Goal: Task Accomplishment & Management: Complete application form

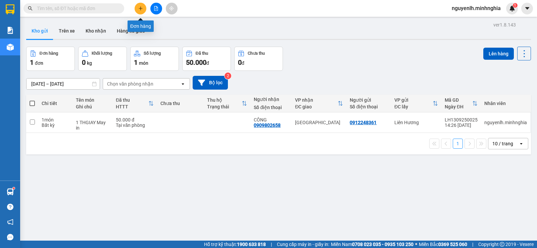
click at [141, 10] on icon "plus" at bounding box center [140, 8] width 5 height 5
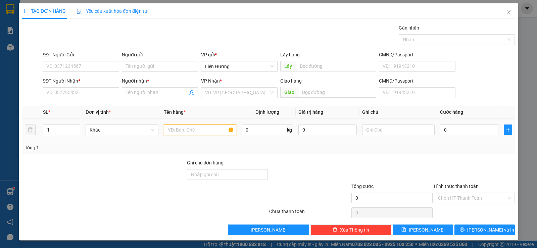
click at [185, 133] on input "text" at bounding box center [200, 130] width 73 height 11
click at [393, 129] on input "text" at bounding box center [398, 130] width 73 height 11
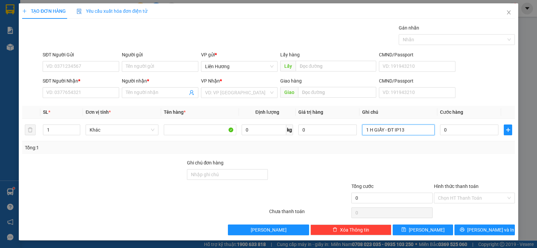
type input "1 H GIẤY - ĐT IP13"
type input "1"
type input "10"
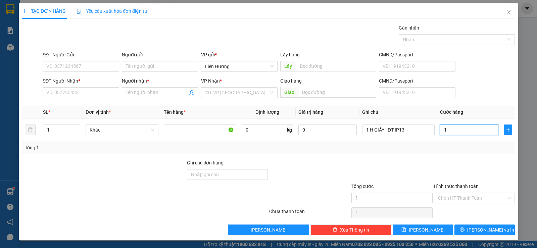
type input "10"
type input "100"
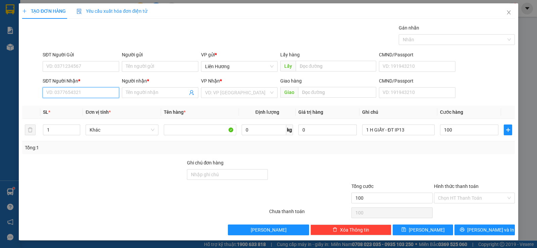
type input "100.000"
click at [109, 87] on input "SĐT Người Nhận *" at bounding box center [81, 92] width 77 height 11
type input "0862044118"
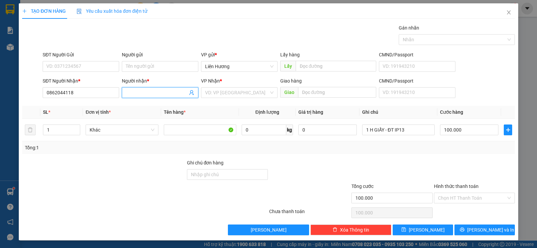
click at [131, 92] on input "Người nhận *" at bounding box center [157, 92] width 62 height 7
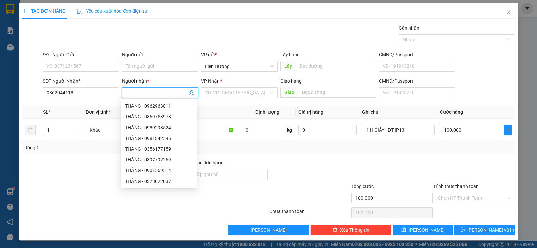
click at [132, 91] on input "Người nhận *" at bounding box center [157, 92] width 62 height 7
type input "UYÊN"
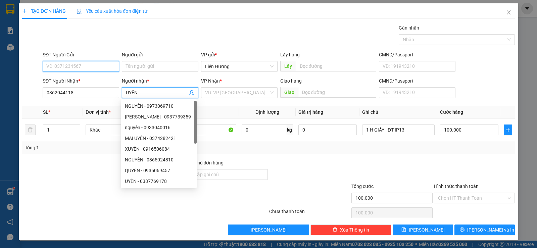
click at [88, 65] on input "SĐT Người Gửi" at bounding box center [81, 66] width 77 height 11
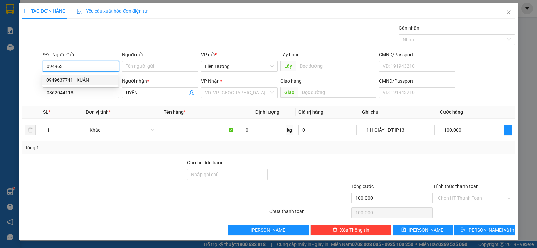
click at [78, 76] on div "0949637741 - XUÂN" at bounding box center [80, 80] width 76 height 11
type input "0949637741"
type input "XUÂN"
type input "0949637741"
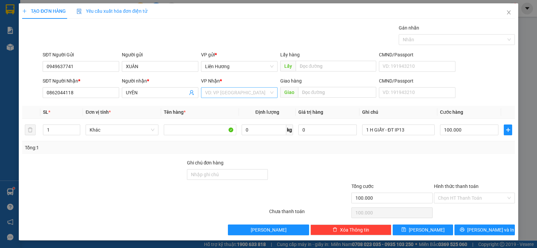
click at [234, 91] on input "search" at bounding box center [237, 93] width 64 height 10
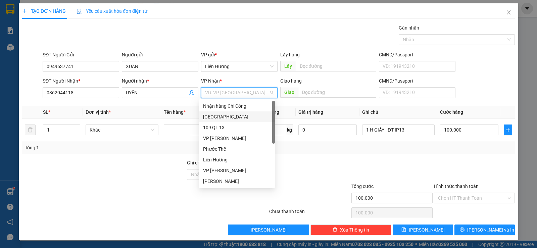
click at [218, 117] on div "[GEOGRAPHIC_DATA]" at bounding box center [237, 116] width 68 height 7
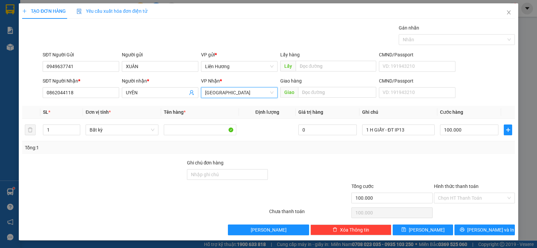
scroll to position [0, 0]
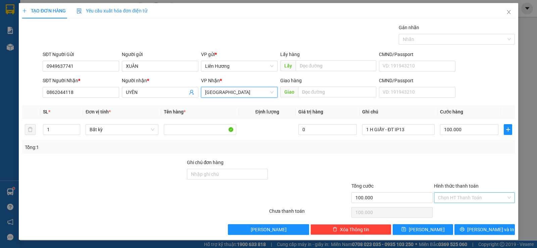
click at [453, 199] on input "Hình thức thanh toán" at bounding box center [472, 198] width 68 height 10
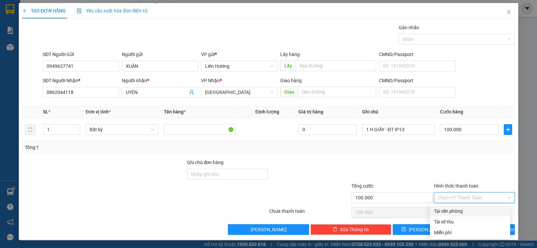
click at [452, 210] on div "Tại văn phòng" at bounding box center [470, 211] width 72 height 7
type input "0"
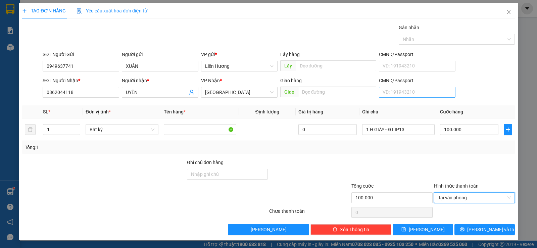
scroll to position [0, 0]
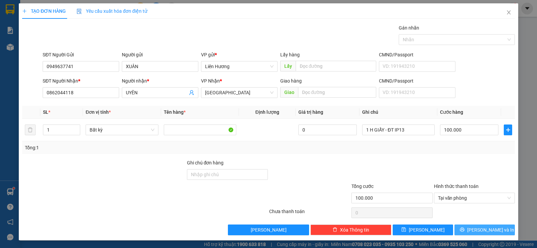
click at [471, 225] on button "[PERSON_NAME] và In" at bounding box center [485, 230] width 60 height 11
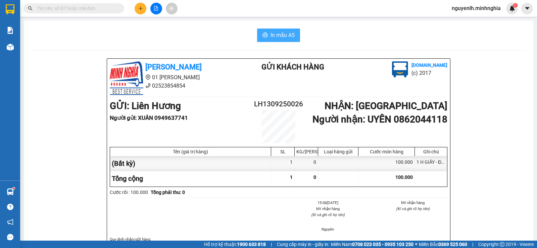
drag, startPoint x: 269, startPoint y: 33, endPoint x: 360, endPoint y: 170, distance: 164.8
click at [271, 33] on span "In mẫu A5" at bounding box center [283, 35] width 24 height 8
click at [156, 5] on button at bounding box center [156, 9] width 12 height 12
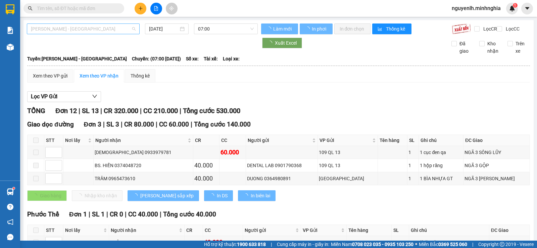
click at [102, 30] on span "[PERSON_NAME] - [GEOGRAPHIC_DATA]" at bounding box center [83, 29] width 105 height 10
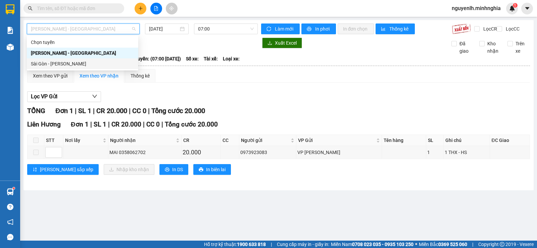
drag, startPoint x: 96, startPoint y: 61, endPoint x: 105, endPoint y: 60, distance: 9.1
click at [97, 61] on div "Sài Gòn - [PERSON_NAME]" at bounding box center [82, 63] width 103 height 7
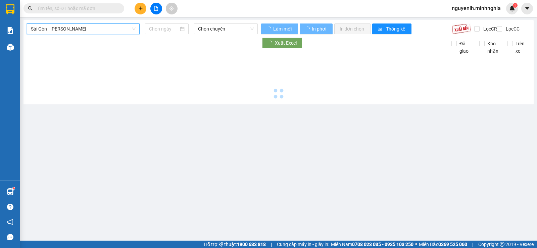
type input "[DATE]"
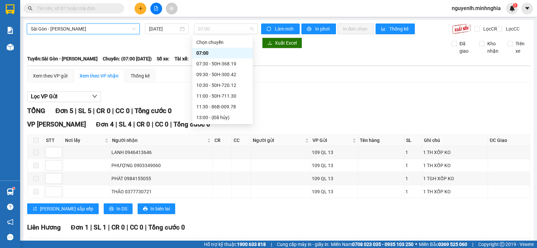
drag, startPoint x: 105, startPoint y: 60, endPoint x: 197, endPoint y: 37, distance: 94.2
click at [204, 37] on body "Kết quả tìm kiếm ( 4 ) Bộ lọc Mã ĐH Trạng thái Món hàng Tổng cước Chưa cước Ngư…" at bounding box center [268, 124] width 537 height 248
click at [217, 76] on div "09:30 - 50H-300.42" at bounding box center [223, 74] width 52 height 7
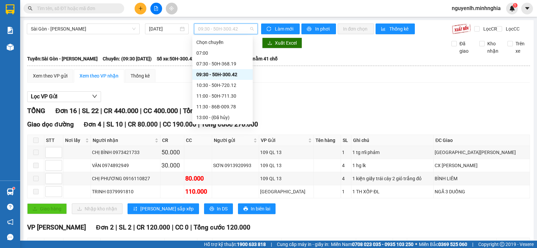
click at [243, 32] on span "09:30 - 50H-300.42" at bounding box center [225, 29] width 55 height 10
drag, startPoint x: 233, startPoint y: 62, endPoint x: 202, endPoint y: 59, distance: 31.4
click at [225, 62] on div "07:30 - 50H-368.19" at bounding box center [223, 63] width 52 height 7
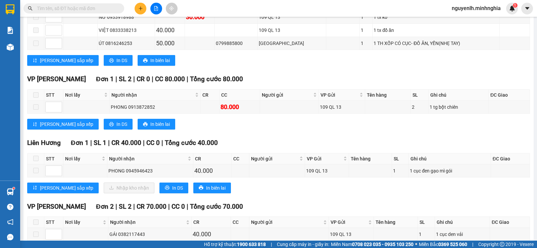
scroll to position [134, 0]
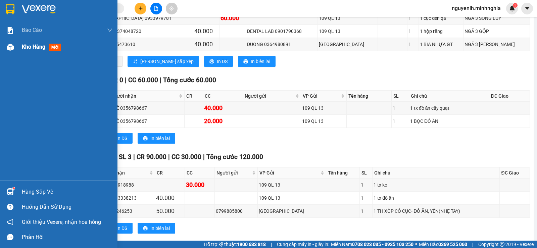
click at [17, 45] on div "Kho hàng mới" at bounding box center [59, 47] width 118 height 17
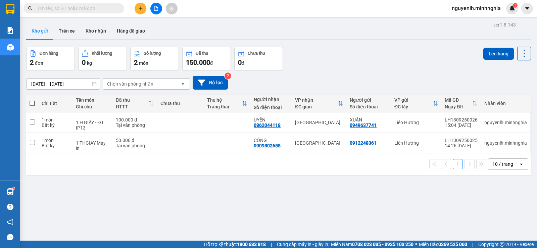
click at [151, 10] on button at bounding box center [156, 9] width 12 height 12
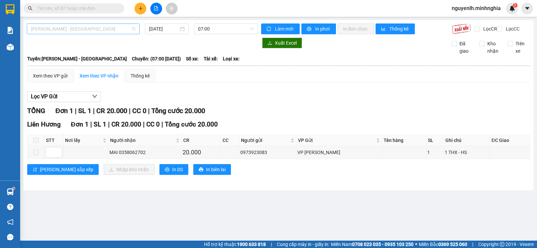
drag, startPoint x: 111, startPoint y: 28, endPoint x: 116, endPoint y: 30, distance: 5.4
click at [116, 30] on span "[PERSON_NAME] - [GEOGRAPHIC_DATA]" at bounding box center [83, 29] width 105 height 10
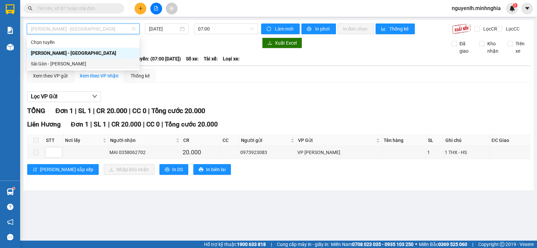
click at [109, 62] on div "Sài Gòn - [PERSON_NAME]" at bounding box center [83, 63] width 105 height 7
type input "[DATE]"
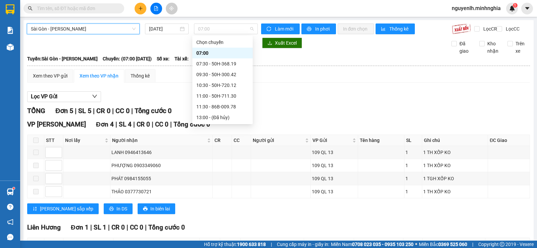
drag, startPoint x: 200, startPoint y: 33, endPoint x: 225, endPoint y: 17, distance: 29.0
click at [206, 28] on span "07:00" at bounding box center [225, 29] width 55 height 10
click at [229, 84] on div "10:30 - 50H-720.12" at bounding box center [223, 85] width 52 height 7
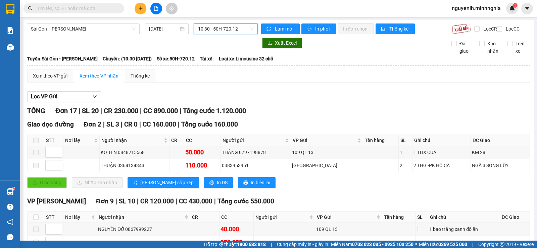
click at [238, 33] on span "10:30 - 50H-720.12" at bounding box center [225, 29] width 55 height 10
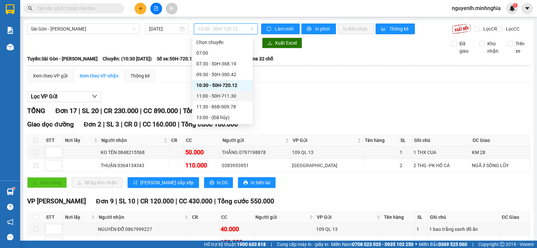
click at [231, 96] on div "11:00 - 50H-711.30" at bounding box center [223, 95] width 52 height 7
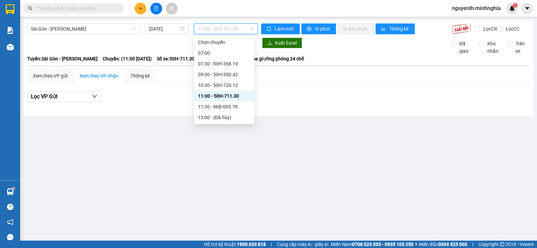
click at [230, 31] on span "11:00 - 50H-711.30" at bounding box center [225, 29] width 55 height 10
drag, startPoint x: 213, startPoint y: 107, endPoint x: 223, endPoint y: 107, distance: 10.1
click at [215, 107] on div "11:30 - 86B-009.78" at bounding box center [224, 106] width 52 height 7
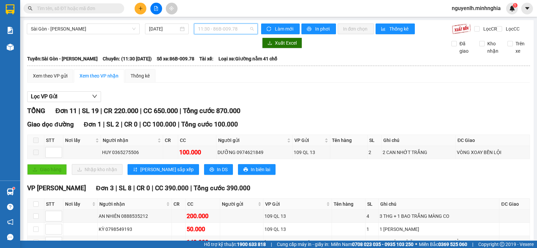
click at [234, 31] on span "11:30 - 86B-009.78" at bounding box center [225, 29] width 55 height 10
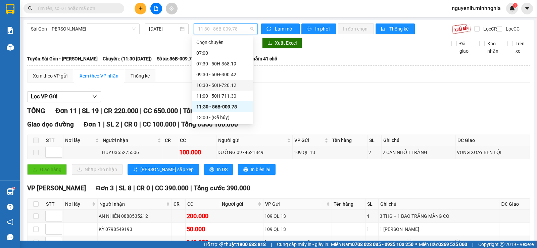
click at [216, 85] on div "10:30 - 50H-720.12" at bounding box center [223, 85] width 52 height 7
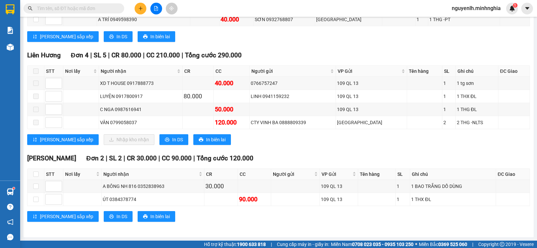
scroll to position [253, 0]
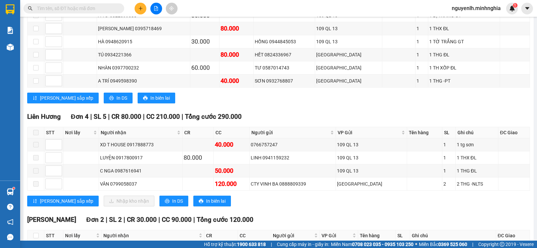
click at [53, 7] on input "text" at bounding box center [76, 8] width 79 height 7
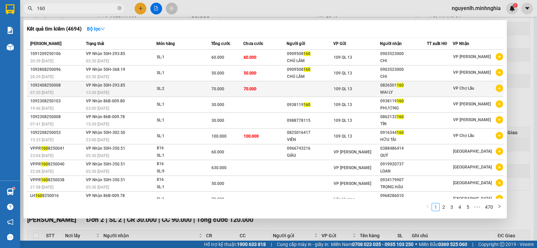
type input "160"
click at [386, 93] on div "MAI LY" at bounding box center [404, 92] width 46 height 7
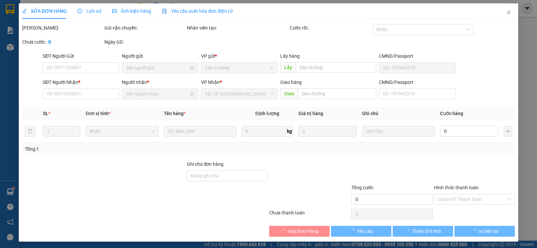
type input "0826501160"
type input "MAI LY"
type input "70.000"
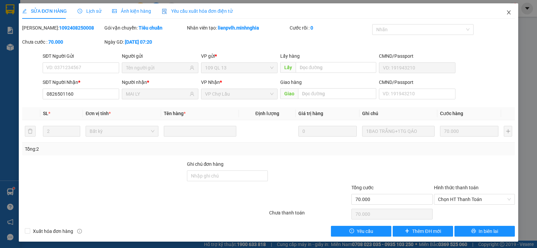
click at [507, 11] on icon "close" at bounding box center [509, 12] width 5 height 5
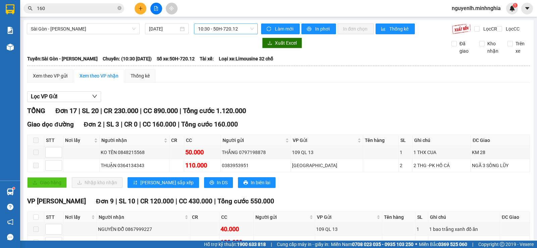
click at [223, 28] on span "10:30 - 50H-720.12" at bounding box center [225, 29] width 55 height 10
